Goal: Information Seeking & Learning: Learn about a topic

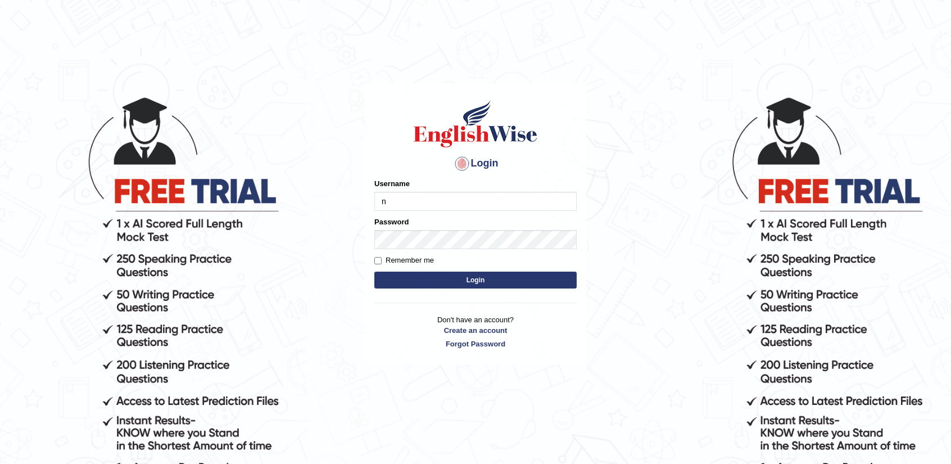
type input "nandhini_aus"
click at [507, 283] on button "Login" at bounding box center [475, 280] width 202 height 17
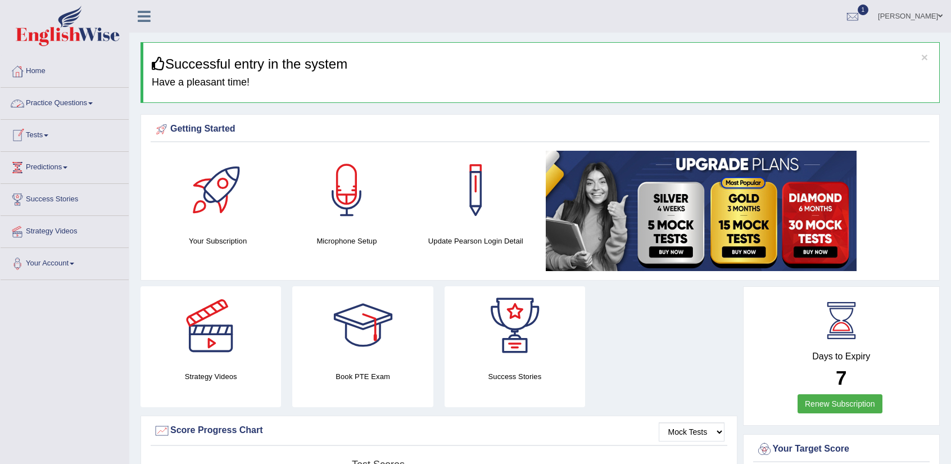
click at [73, 102] on link "Practice Questions" at bounding box center [65, 102] width 128 height 28
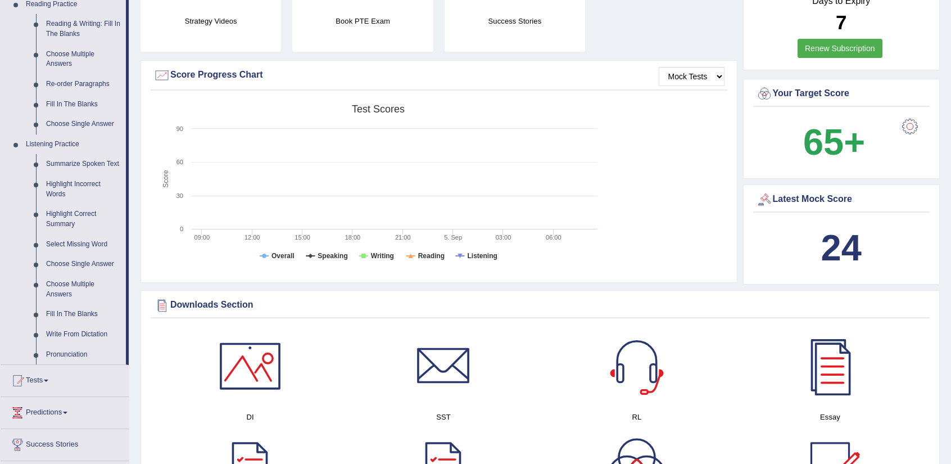
scroll to position [394, 0]
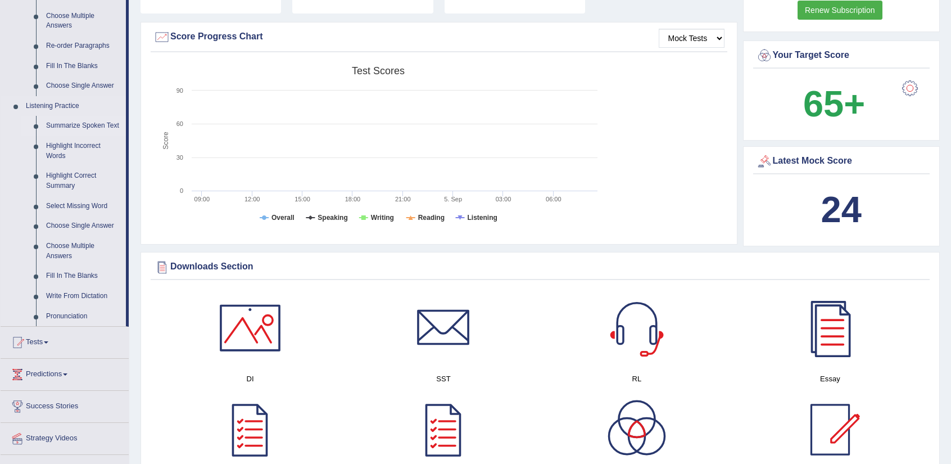
click at [60, 123] on link "Summarize Spoken Text" at bounding box center [83, 126] width 85 height 20
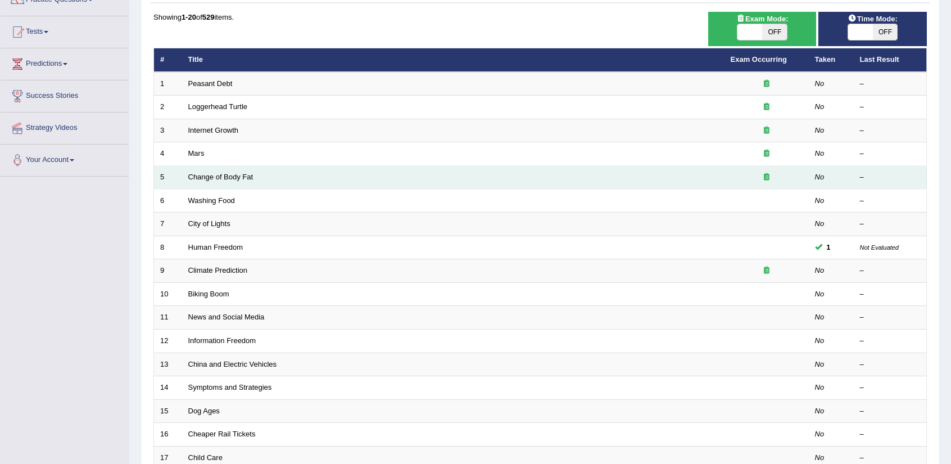
scroll to position [112, 0]
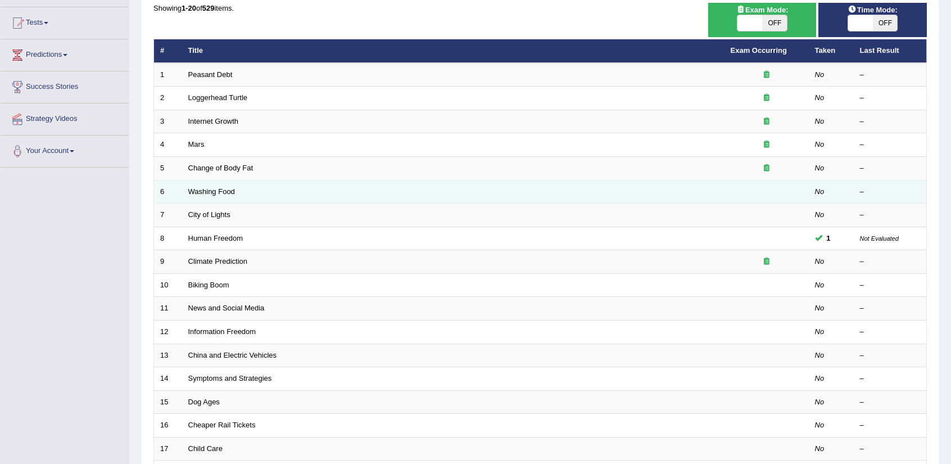
click at [815, 188] on td "No" at bounding box center [831, 192] width 45 height 24
click at [224, 191] on link "Washing Food" at bounding box center [211, 191] width 47 height 8
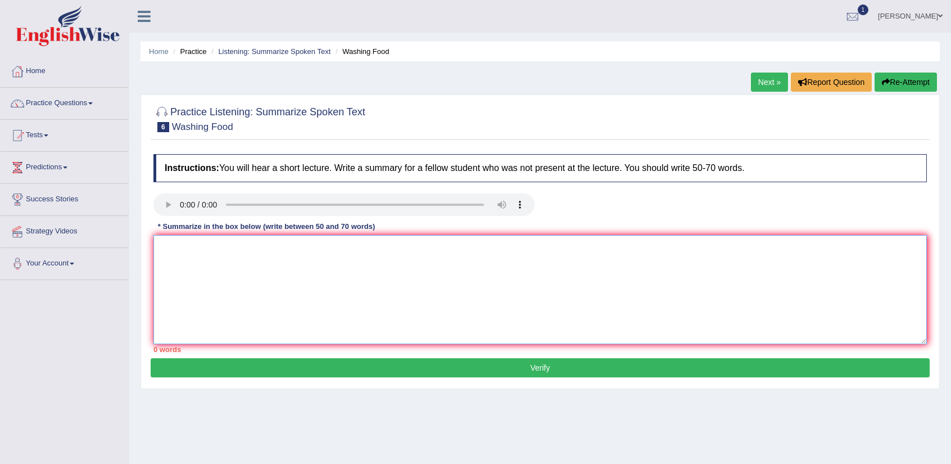
click at [383, 278] on textarea at bounding box center [540, 289] width 774 height 109
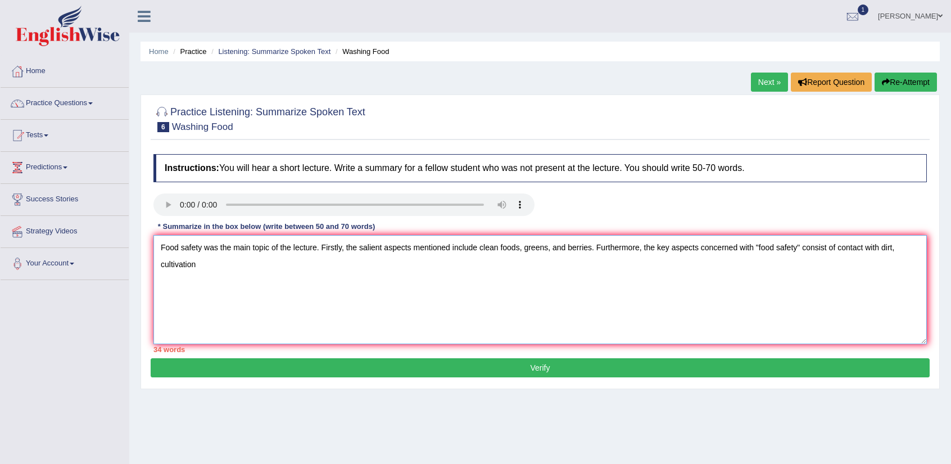
click at [900, 250] on textarea "Food safety was the main topic of the lecture. Firstly, the salient aspects men…" at bounding box center [540, 289] width 774 height 109
click at [195, 265] on textarea "Food safety was the main topic of the lecture. Firstly, the salient aspects men…" at bounding box center [540, 289] width 774 height 109
click at [215, 265] on textarea "Food safety was the main topic of the lecture. Firstly, the salient aspects men…" at bounding box center [540, 289] width 774 height 109
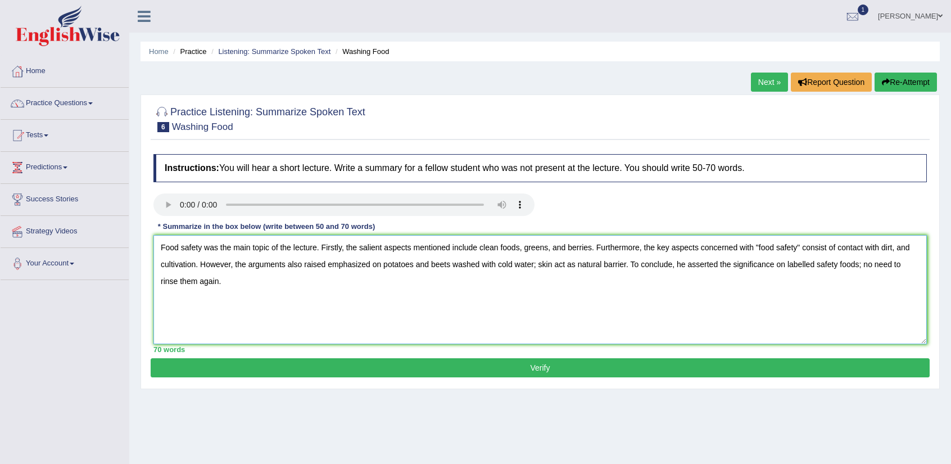
type textarea "Food safety was the main topic of the lecture. Firstly, the salient aspects men…"
click at [580, 360] on button "Verify" at bounding box center [540, 367] width 779 height 19
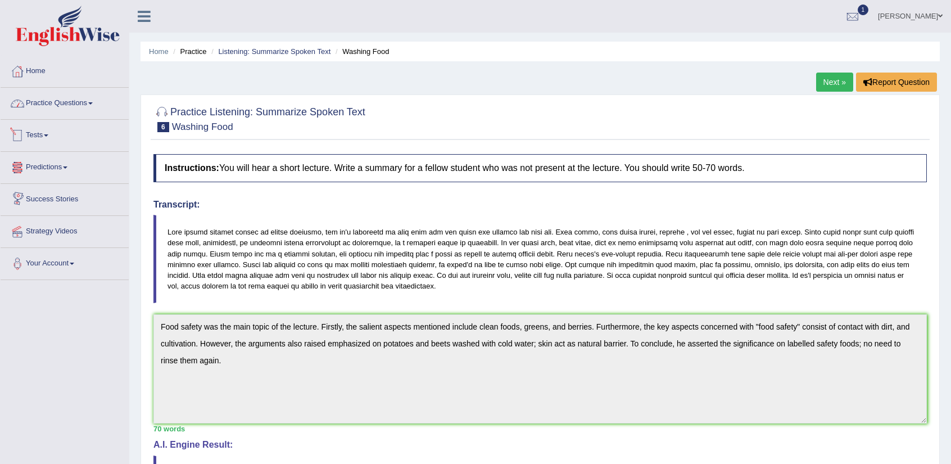
click at [79, 106] on link "Practice Questions" at bounding box center [65, 102] width 128 height 28
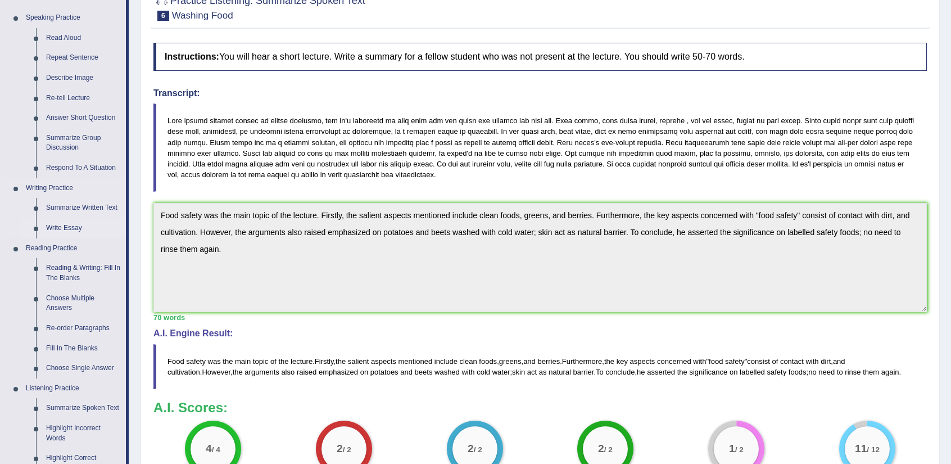
scroll to position [112, 0]
click at [73, 348] on link "Fill In The Blanks" at bounding box center [83, 347] width 85 height 20
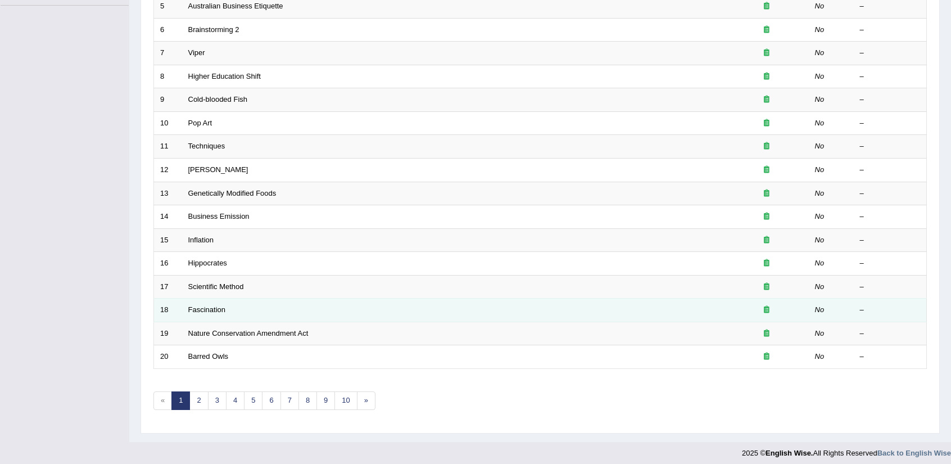
scroll to position [275, 0]
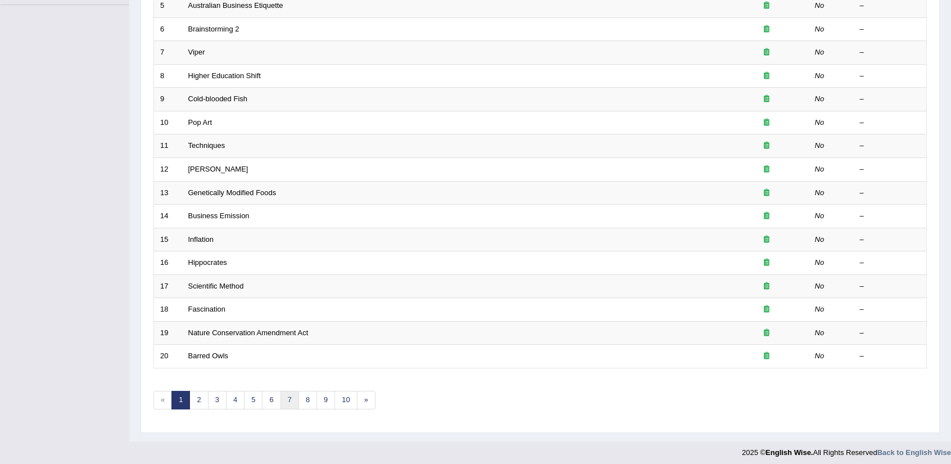
click at [284, 396] on link "7" at bounding box center [290, 400] width 19 height 19
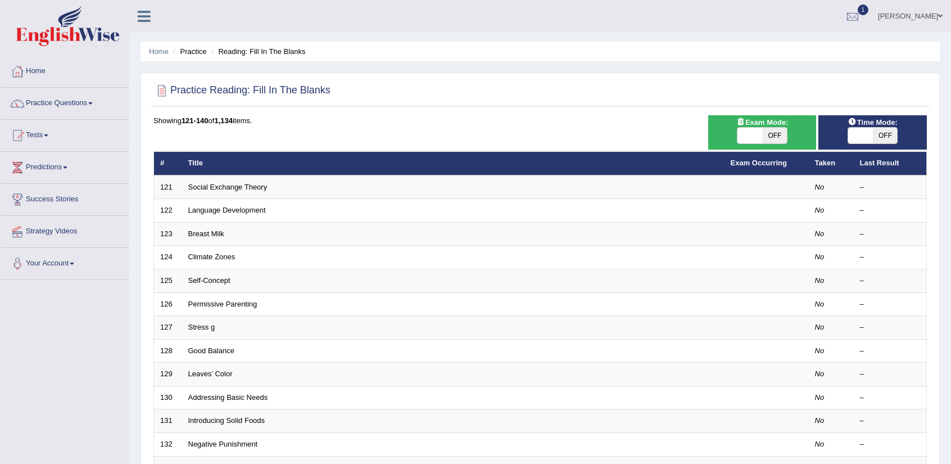
click at [284, 396] on td "Addressing Basic Needs" at bounding box center [453, 398] width 543 height 24
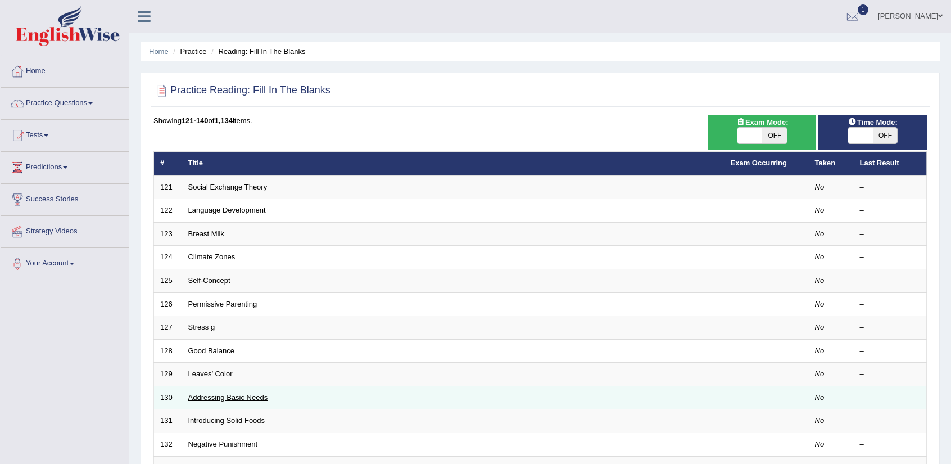
click at [250, 394] on link "Addressing Basic Needs" at bounding box center [228, 397] width 80 height 8
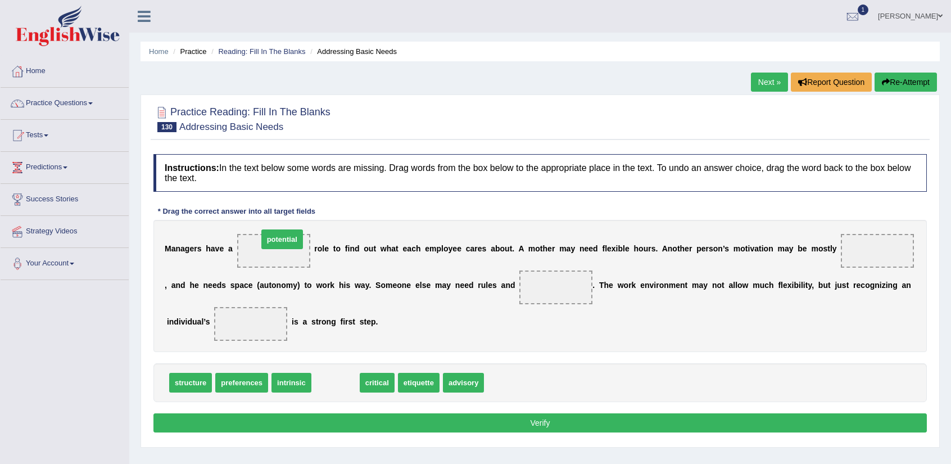
drag, startPoint x: 342, startPoint y: 385, endPoint x: 289, endPoint y: 241, distance: 153.0
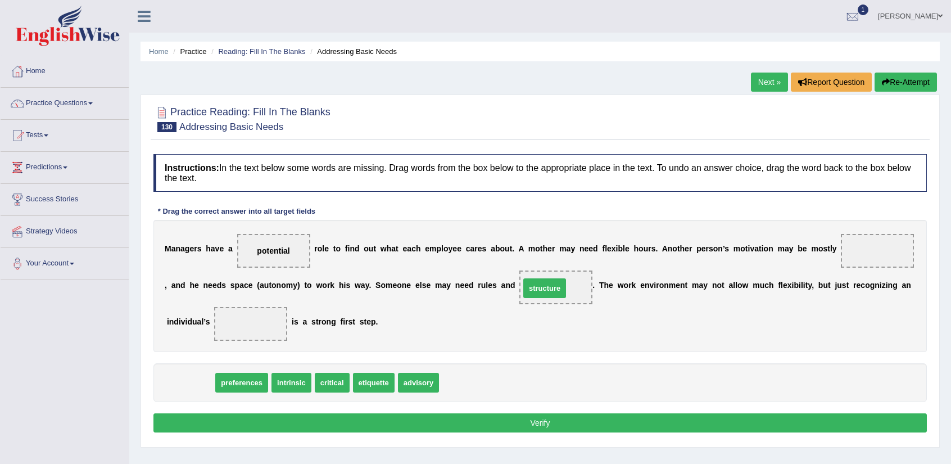
drag, startPoint x: 206, startPoint y: 386, endPoint x: 562, endPoint y: 291, distance: 368.3
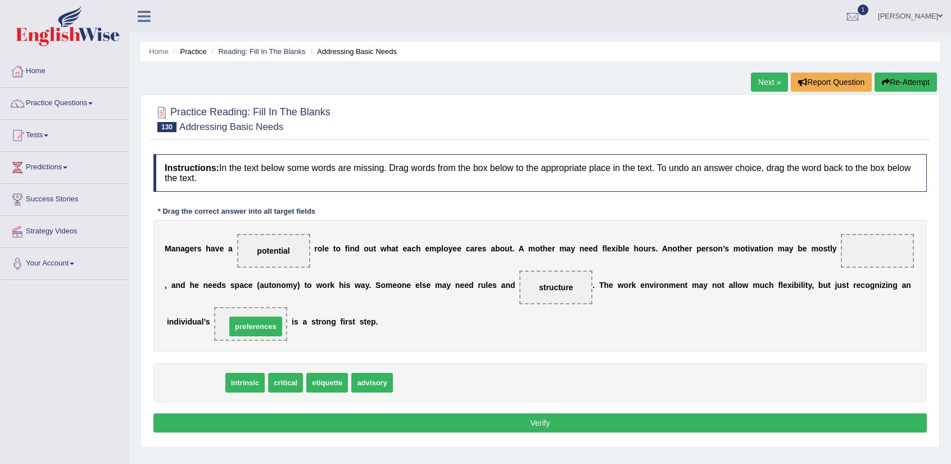
drag, startPoint x: 210, startPoint y: 375, endPoint x: 270, endPoint y: 319, distance: 82.0
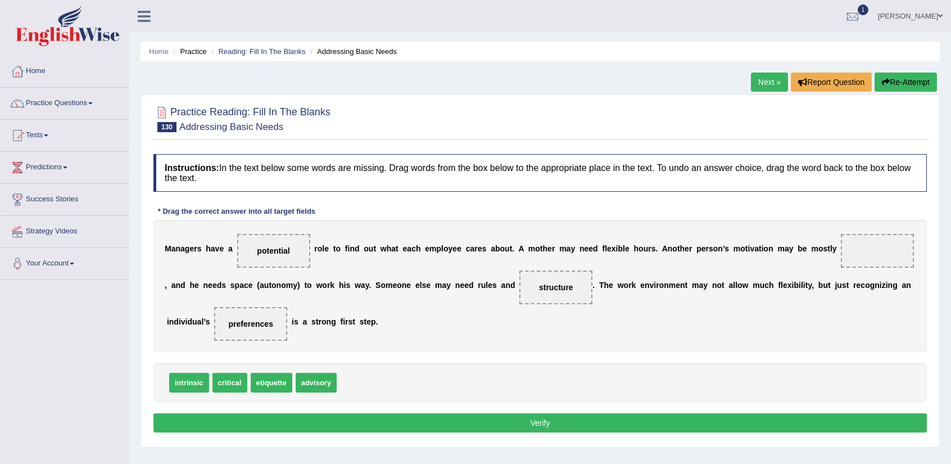
click at [404, 419] on button "Verify" at bounding box center [540, 422] width 774 height 19
drag, startPoint x: 178, startPoint y: 381, endPoint x: 884, endPoint y: 254, distance: 717.5
click at [647, 419] on button "Verify" at bounding box center [540, 422] width 774 height 19
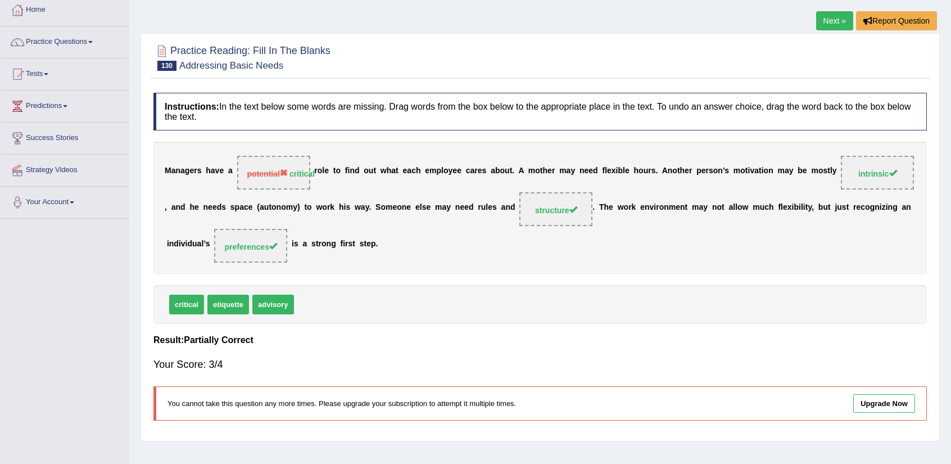
scroll to position [56, 0]
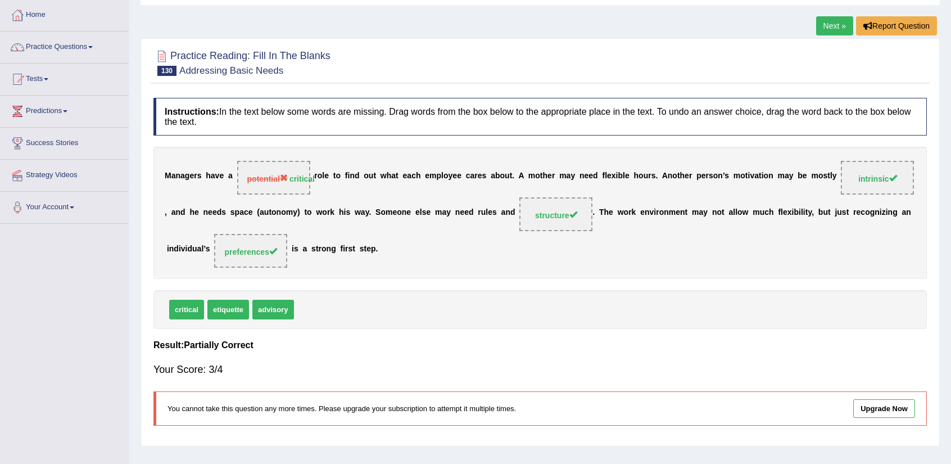
click at [831, 28] on link "Next »" at bounding box center [834, 25] width 37 height 19
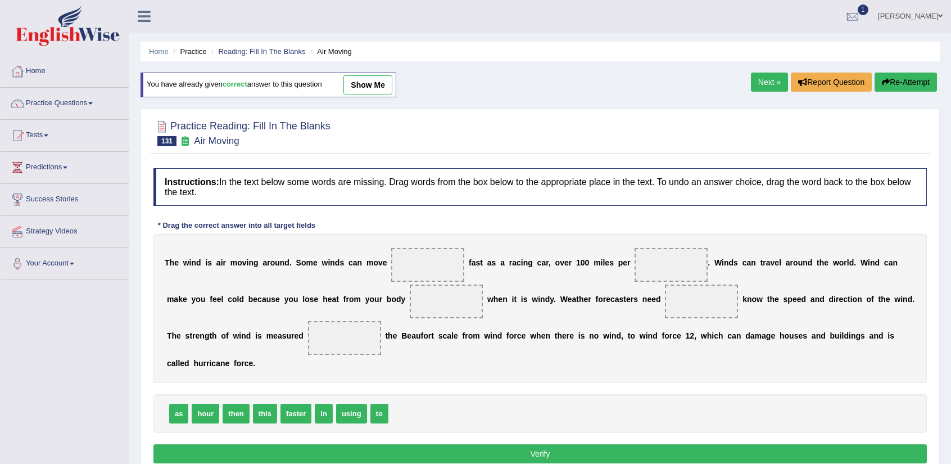
click at [383, 84] on link "show me" at bounding box center [368, 84] width 49 height 19
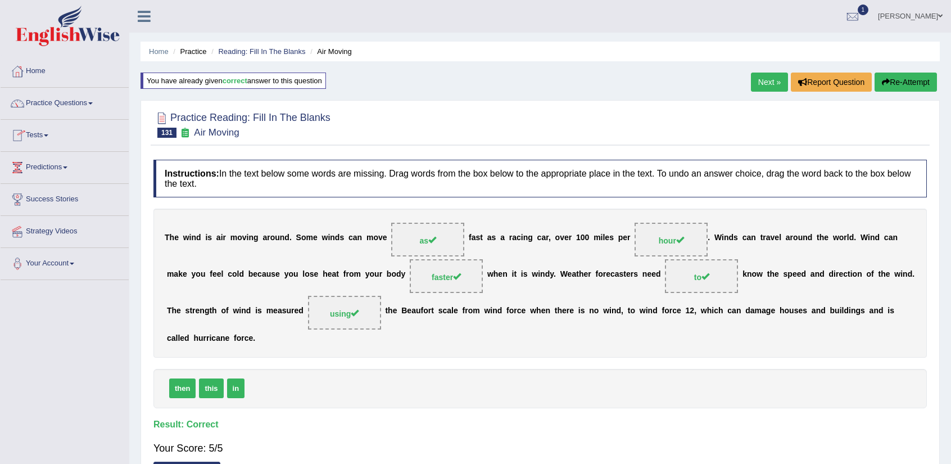
click at [46, 134] on link "Tests" at bounding box center [65, 134] width 128 height 28
